Goal: Task Accomplishment & Management: Manage account settings

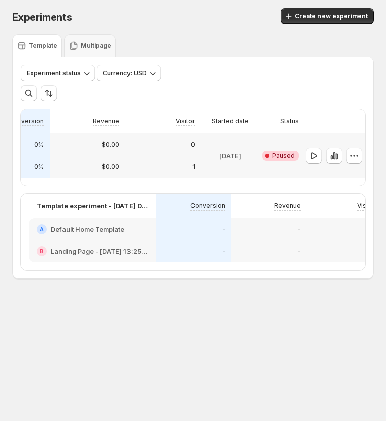
scroll to position [0, 194]
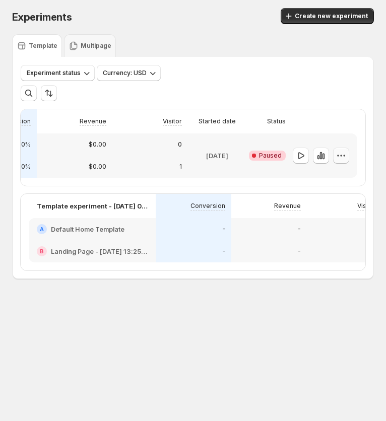
click at [340, 158] on icon "button" at bounding box center [341, 155] width 10 height 10
click at [341, 178] on span "Edit" at bounding box center [347, 178] width 49 height 10
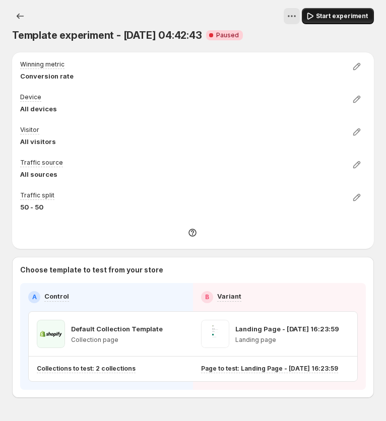
click at [311, 16] on icon "button" at bounding box center [310, 16] width 10 height 10
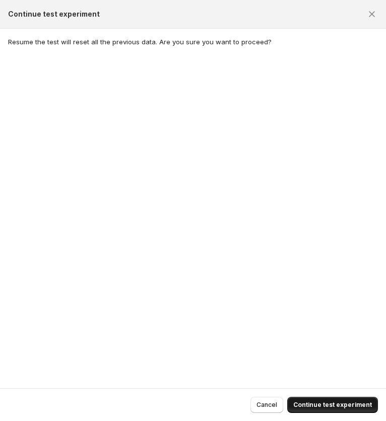
click at [311, 401] on button "Continue test experiment" at bounding box center [332, 405] width 91 height 16
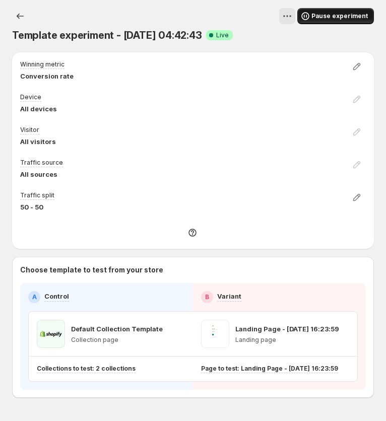
click at [333, 17] on span "Pause experiment" at bounding box center [339, 16] width 56 height 8
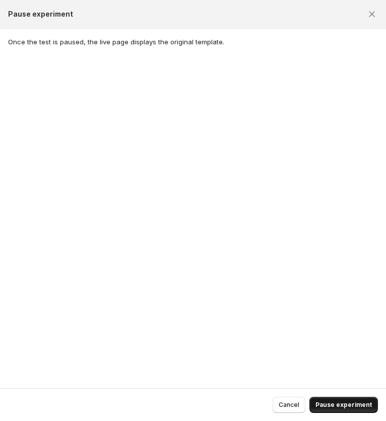
click at [342, 405] on span "Pause experiment" at bounding box center [343, 405] width 56 height 8
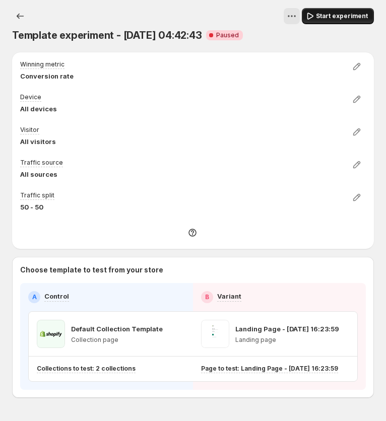
click at [336, 16] on span "Start experiment" at bounding box center [342, 16] width 52 height 8
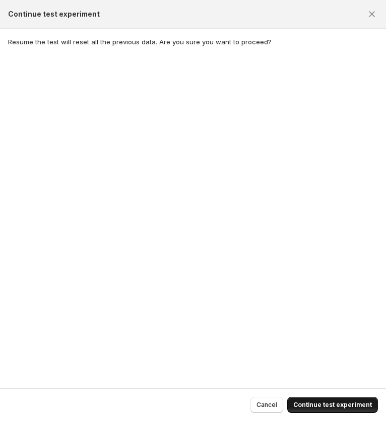
click at [331, 401] on span "Continue test experiment" at bounding box center [332, 405] width 79 height 8
